Goal: Transaction & Acquisition: Purchase product/service

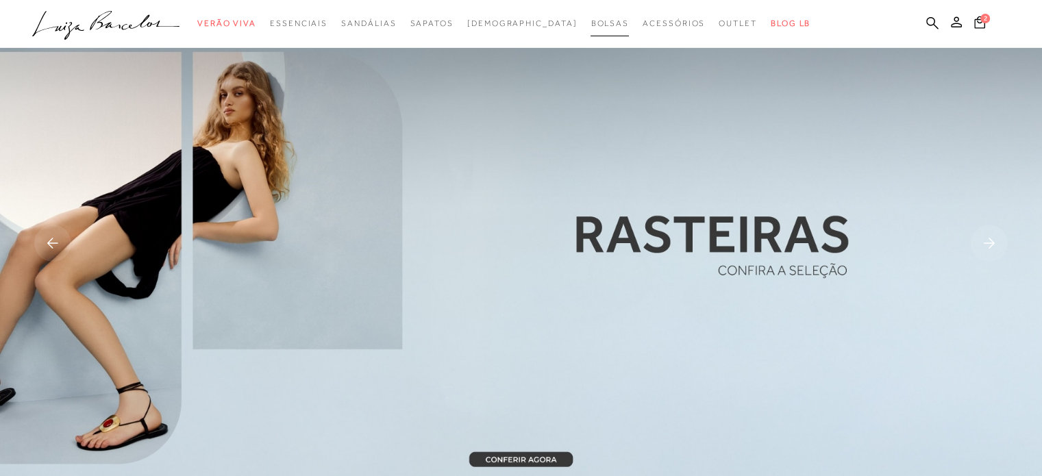
click at [591, 21] on span "Bolsas" at bounding box center [610, 24] width 38 height 10
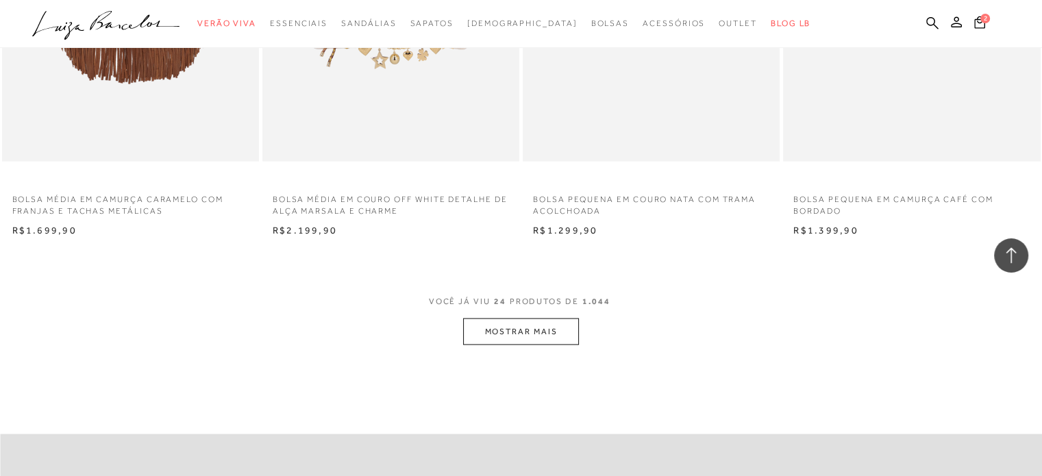
scroll to position [2759, 0]
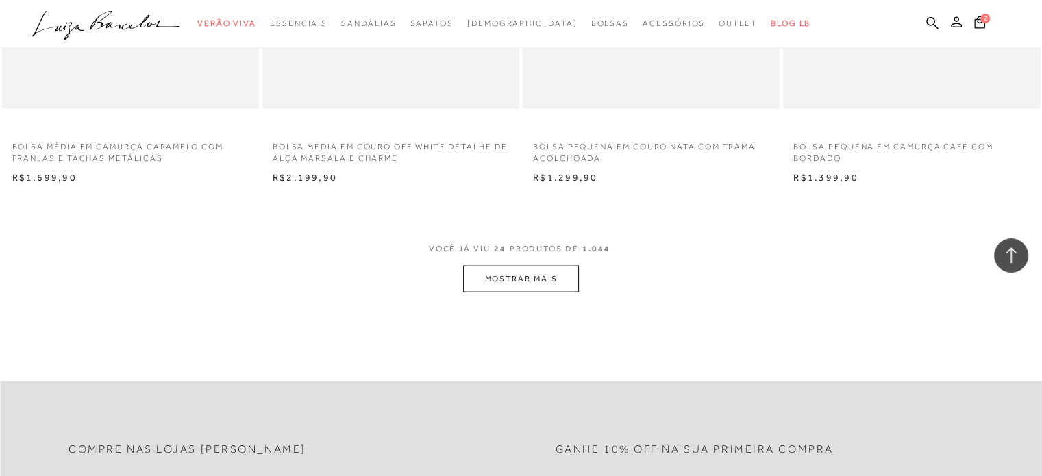
click at [537, 273] on button "MOSTRAR MAIS" at bounding box center [520, 279] width 115 height 27
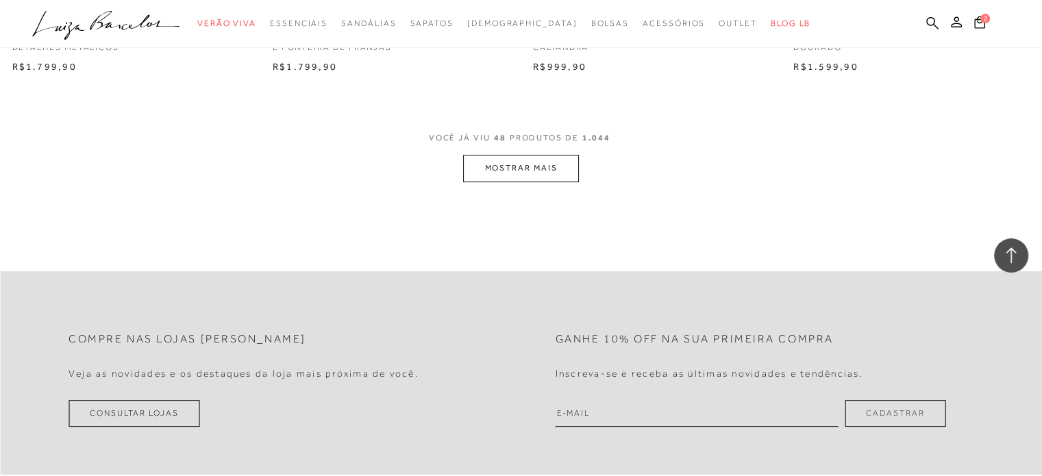
scroll to position [5746, 0]
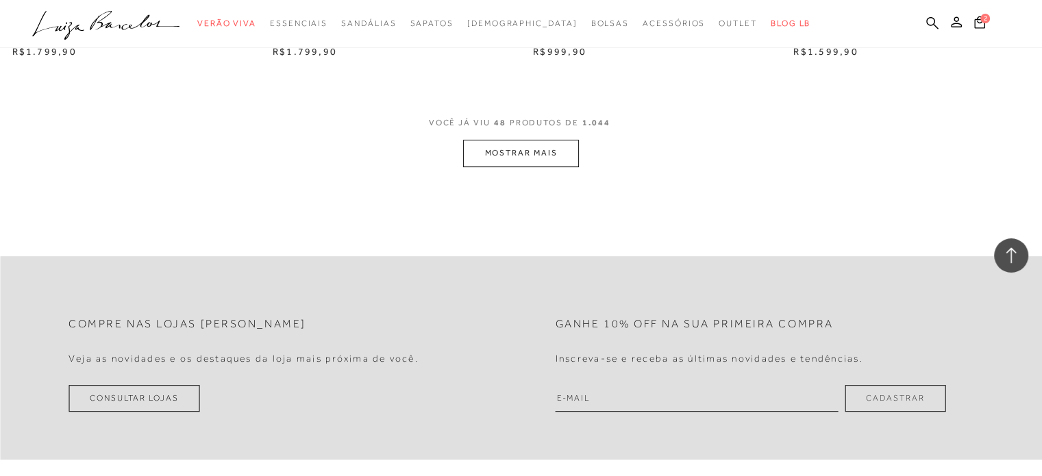
click at [529, 145] on button "MOSTRAR MAIS" at bounding box center [520, 153] width 115 height 27
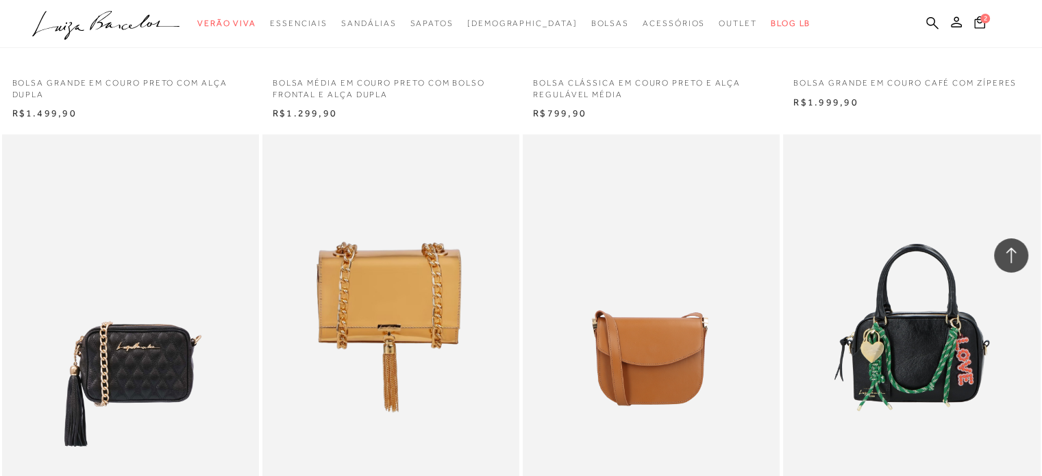
scroll to position [6218, 0]
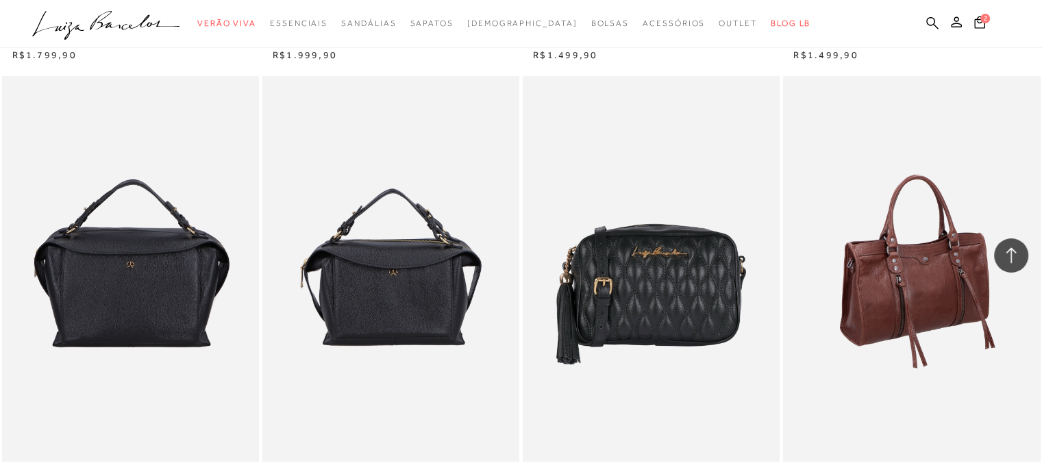
click at [913, 178] on img at bounding box center [913, 269] width 256 height 386
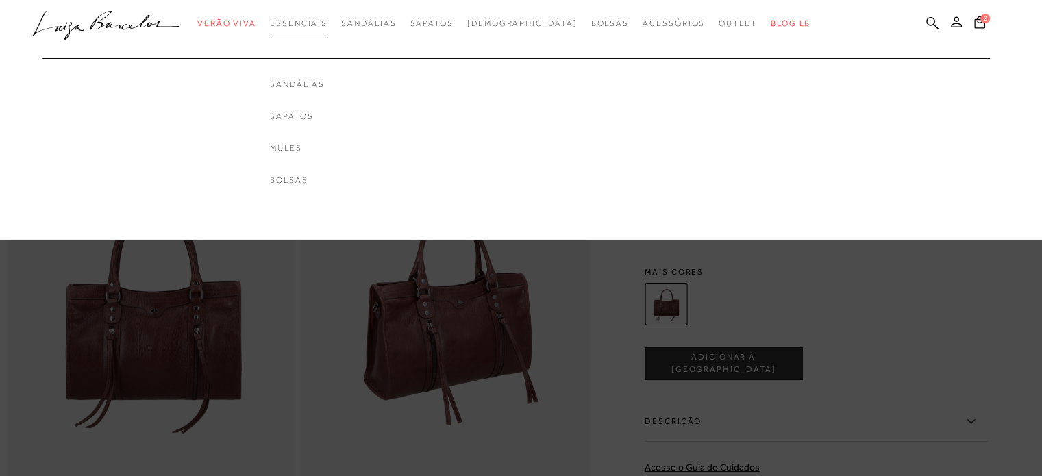
click at [326, 23] on span "Essenciais" at bounding box center [299, 24] width 58 height 10
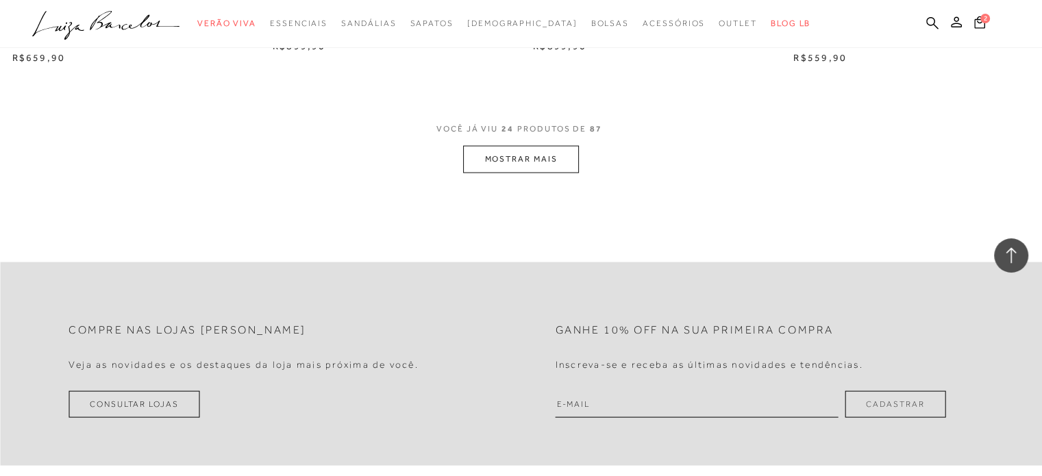
scroll to position [2917, 0]
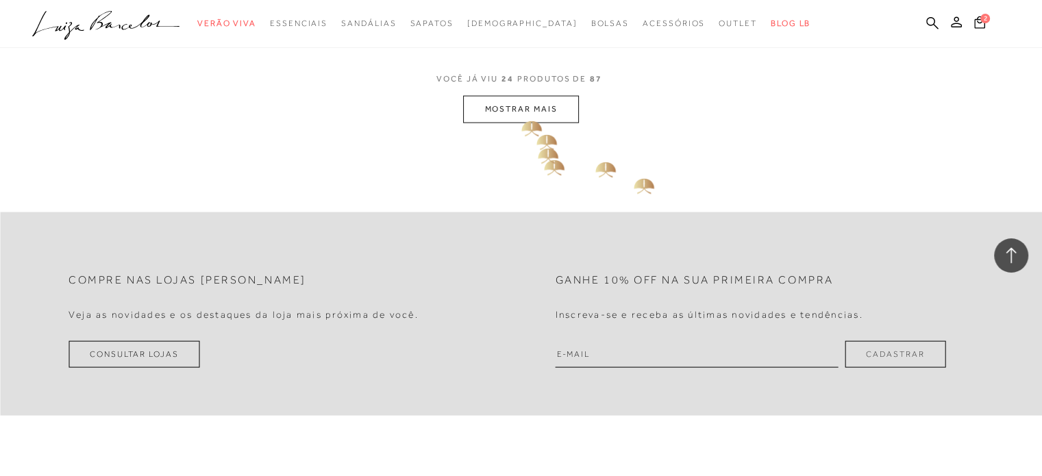
click at [518, 112] on button "MOSTRAR MAIS" at bounding box center [520, 109] width 115 height 27
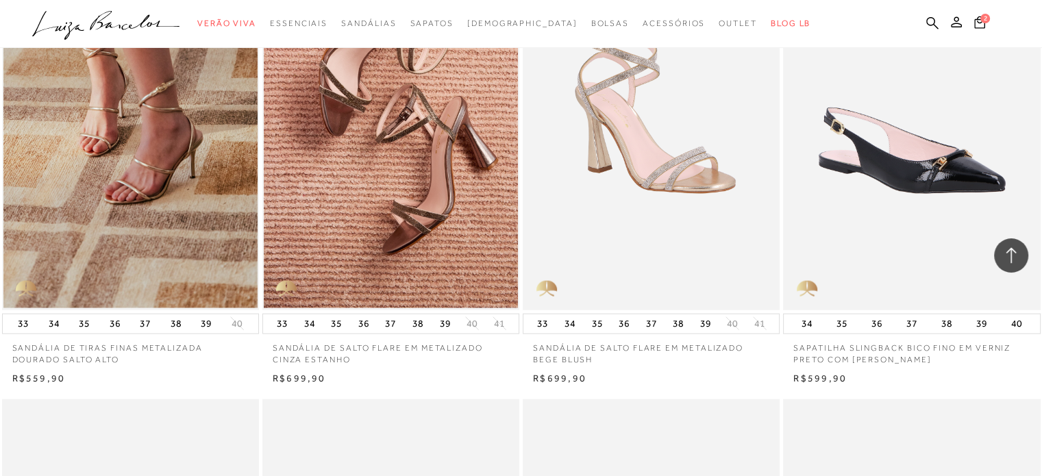
scroll to position [3029, 0]
